Goal: Transaction & Acquisition: Purchase product/service

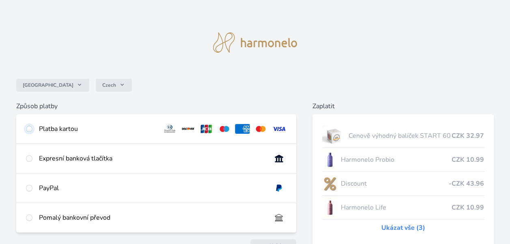
click at [30, 128] on input "radio" at bounding box center [29, 129] width 6 height 6
radio input "true"
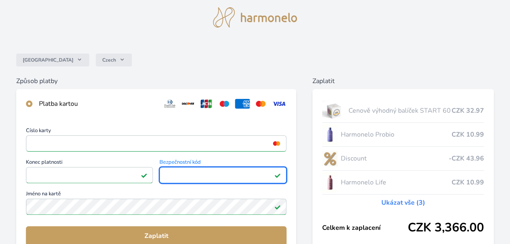
scroll to position [32, 0]
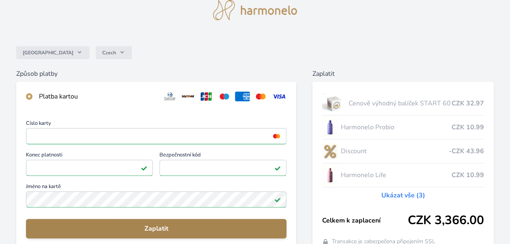
click at [143, 225] on span "Zaplatit" at bounding box center [156, 229] width 248 height 10
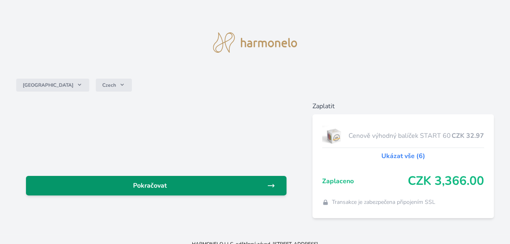
click at [269, 184] on icon at bounding box center [271, 186] width 8 height 8
